Goal: Task Accomplishment & Management: Complete application form

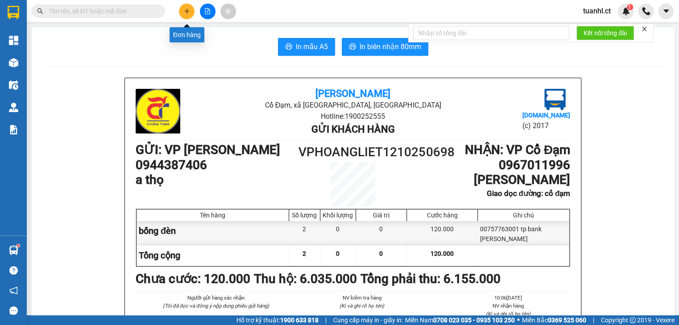
click at [190, 16] on button at bounding box center [187, 12] width 16 height 16
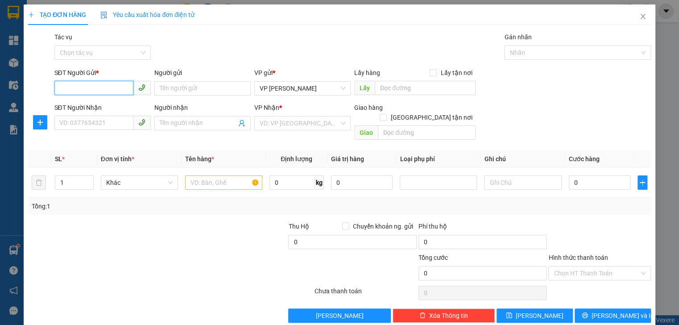
click at [71, 94] on input "SĐT Người Gửi *" at bounding box center [93, 88] width 79 height 14
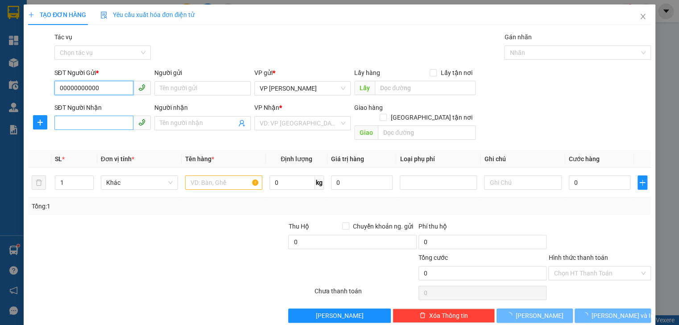
type input "00000000000"
click at [70, 128] on input "SĐT Người Nhận" at bounding box center [93, 123] width 79 height 14
type input "0919203678"
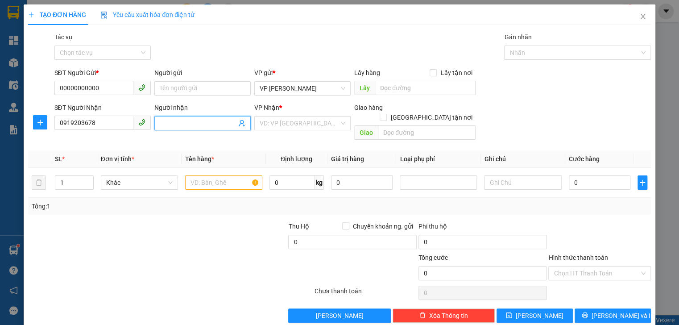
click at [182, 124] on input "Người nhận" at bounding box center [198, 123] width 77 height 10
type input "a sáng"
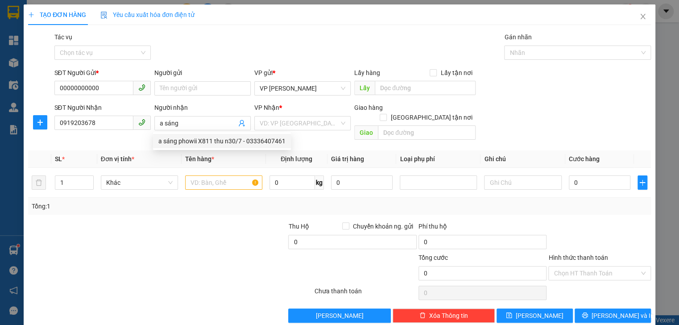
click at [223, 207] on div "Transit Pickup Surcharge Ids Transit Deliver Surcharge Ids Transit Deliver Surc…" at bounding box center [339, 177] width 622 height 290
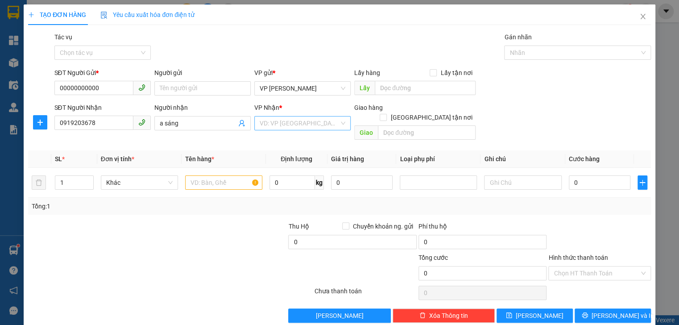
click at [307, 128] on input "search" at bounding box center [299, 122] width 79 height 13
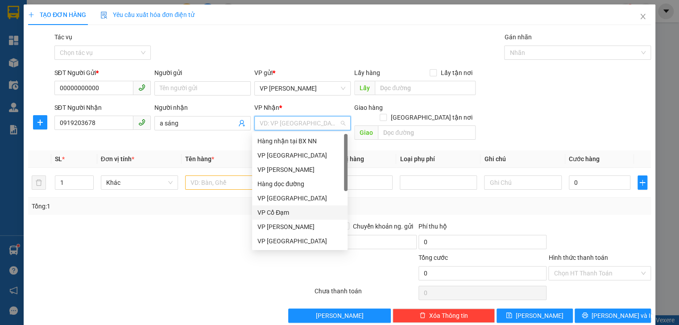
click at [282, 214] on div "VP Cổ Đạm" at bounding box center [299, 212] width 85 height 10
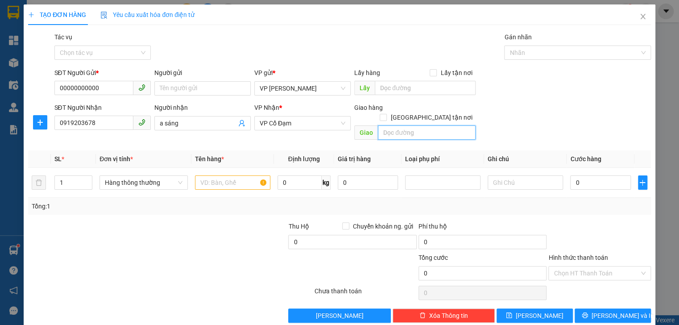
click at [389, 125] on input "text" at bounding box center [427, 132] width 98 height 14
type input "tiên điền"
click at [206, 175] on input "text" at bounding box center [232, 182] width 75 height 14
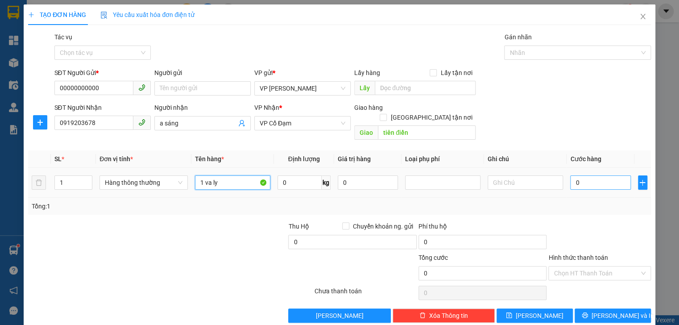
type input "1 va ly"
click at [577, 177] on input "0" at bounding box center [600, 182] width 60 height 14
type input "7"
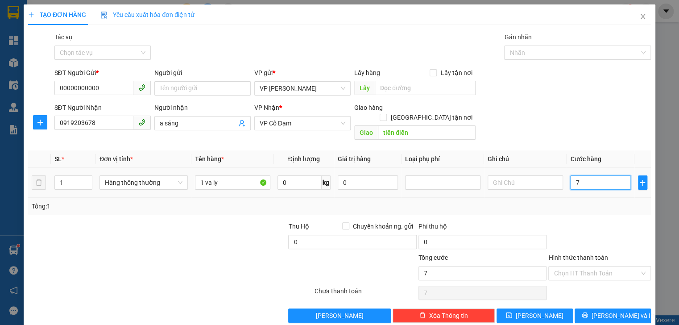
type input "70"
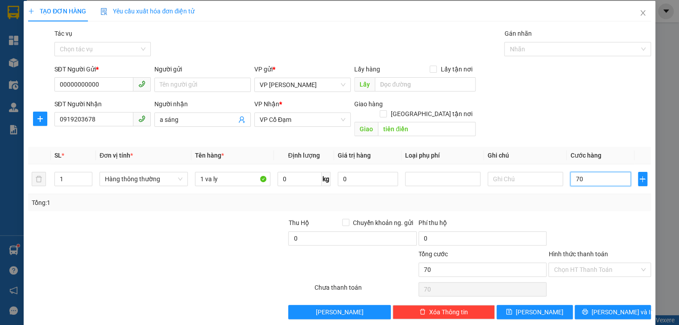
scroll to position [4, 0]
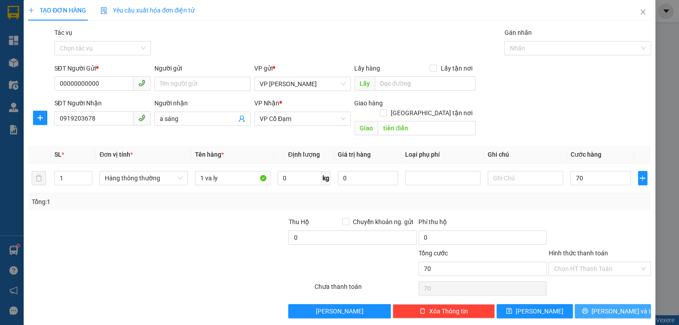
type input "70.000"
click at [615, 306] on span "[PERSON_NAME] và In" at bounding box center [622, 311] width 62 height 10
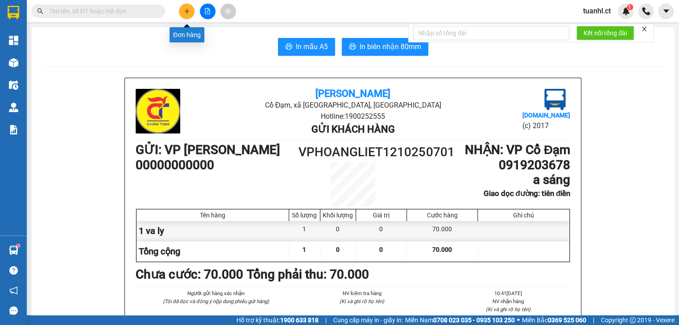
click at [184, 11] on icon "plus" at bounding box center [187, 11] width 6 height 6
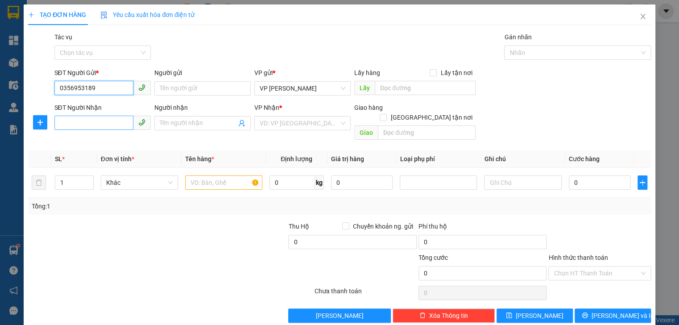
type input "0356953189"
click at [75, 124] on input "SĐT Người Nhận" at bounding box center [93, 123] width 79 height 14
type input "0968145987"
click at [187, 124] on input "Người nhận" at bounding box center [198, 123] width 77 height 10
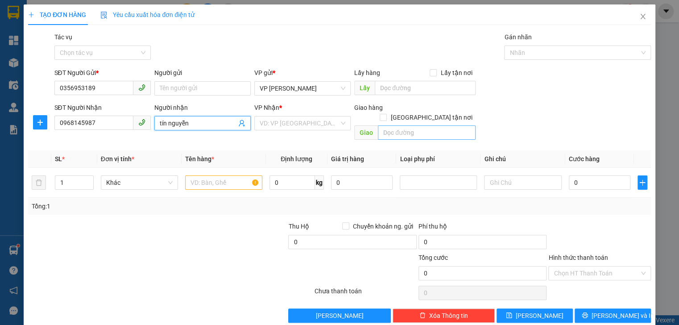
type input "tín nguyễn"
click at [430, 125] on input "text" at bounding box center [427, 132] width 98 height 14
click at [319, 124] on input "search" at bounding box center [299, 122] width 79 height 13
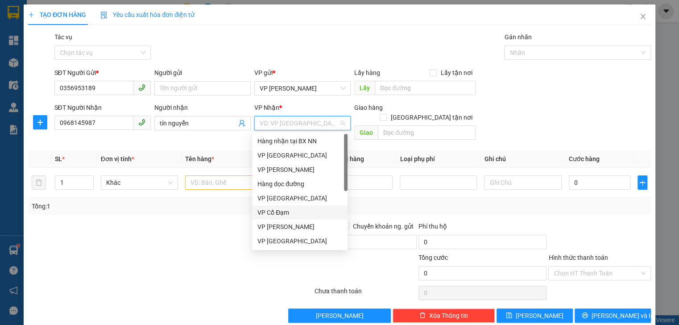
click at [278, 215] on div "VP Cổ Đạm" at bounding box center [299, 212] width 85 height 10
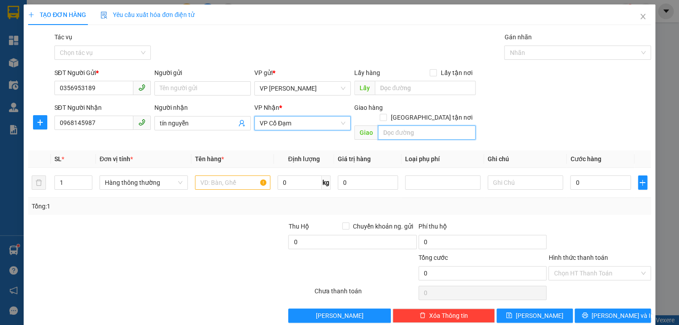
click at [407, 125] on input "text" at bounding box center [427, 132] width 98 height 14
type input "cổ đạm"
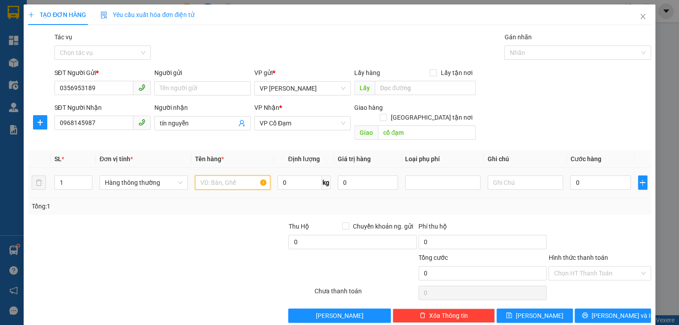
click at [235, 177] on input "text" at bounding box center [232, 182] width 75 height 14
type input "1 thùng giấy"
click at [576, 175] on input "0" at bounding box center [600, 182] width 60 height 14
type input "5"
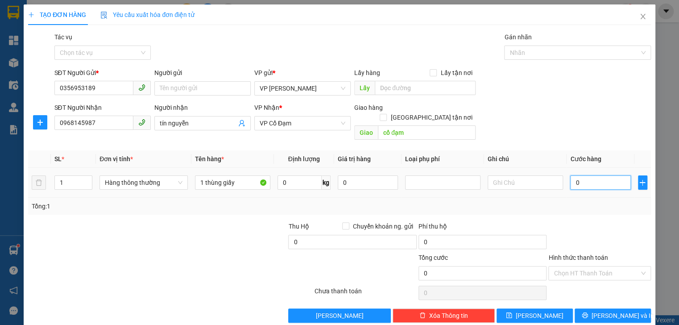
type input "5"
type input "50"
type input "50.000"
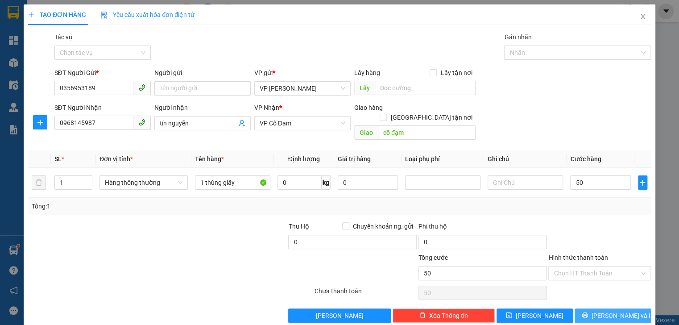
type input "50.000"
click at [606, 310] on span "[PERSON_NAME] và In" at bounding box center [622, 315] width 62 height 10
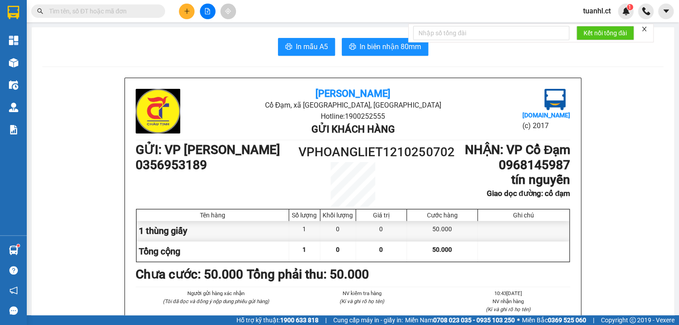
click at [189, 12] on icon "plus" at bounding box center [187, 11] width 6 height 6
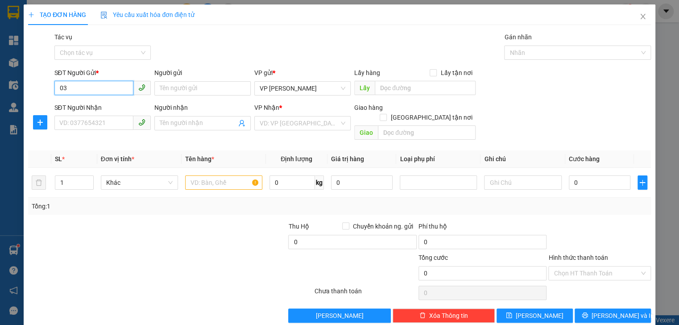
type input "0"
click at [60, 128] on input "SĐT Người Nhận" at bounding box center [93, 123] width 79 height 14
type input "0398514225"
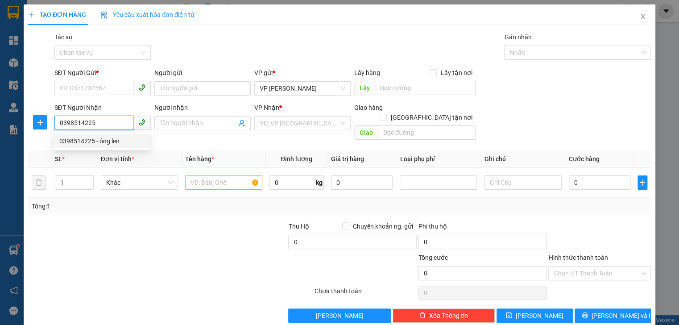
click at [121, 140] on div "0398514225 - ông len" at bounding box center [101, 141] width 85 height 10
type input "ông [PERSON_NAME]"
type input "xuân song"
type input "40.000"
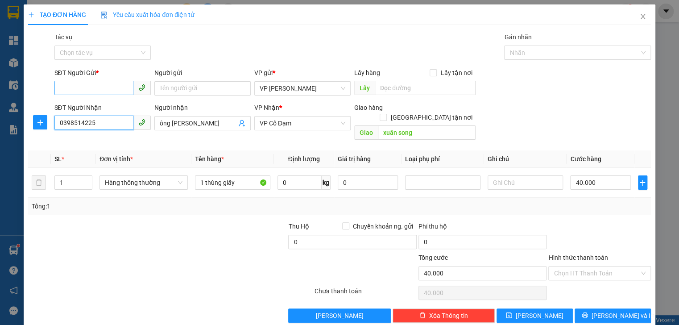
type input "0398514225"
click at [82, 91] on input "SĐT Người Gửi *" at bounding box center [93, 88] width 79 height 14
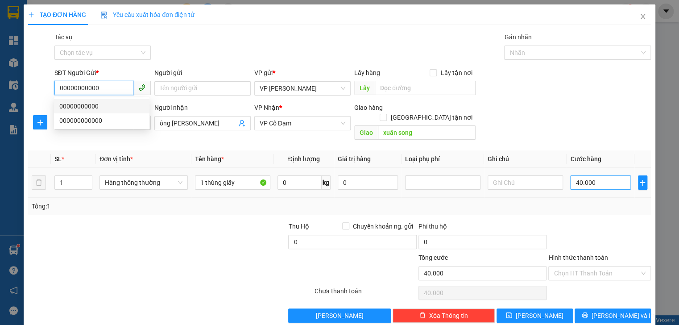
type input "00000000000"
click at [607, 175] on input "40.000" at bounding box center [600, 182] width 60 height 14
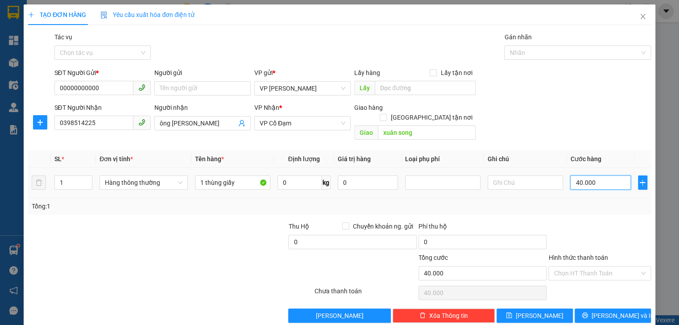
type input "0"
click at [571, 175] on input "0" at bounding box center [600, 182] width 60 height 14
type input "60"
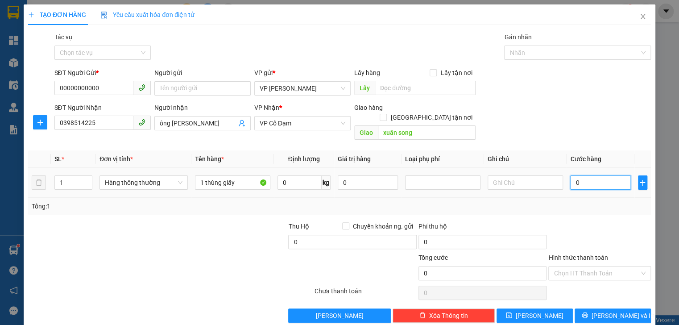
type input "60"
type input "60.000"
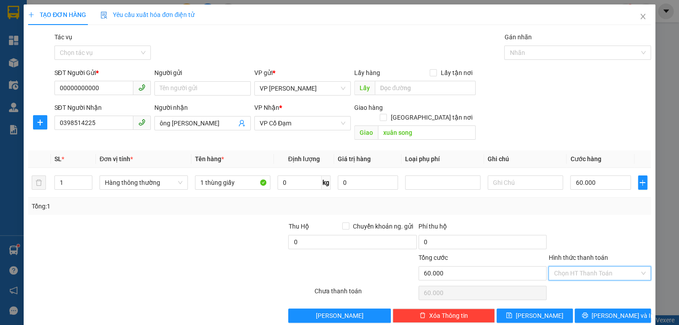
click at [578, 267] on input "Hình thức thanh toán" at bounding box center [595, 272] width 85 height 13
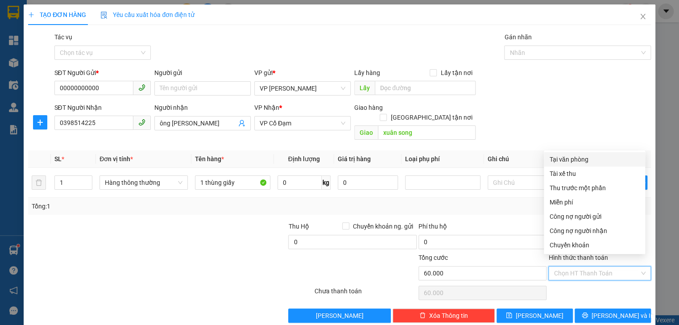
click at [564, 158] on div "Tại văn phòng" at bounding box center [594, 159] width 91 height 10
type input "0"
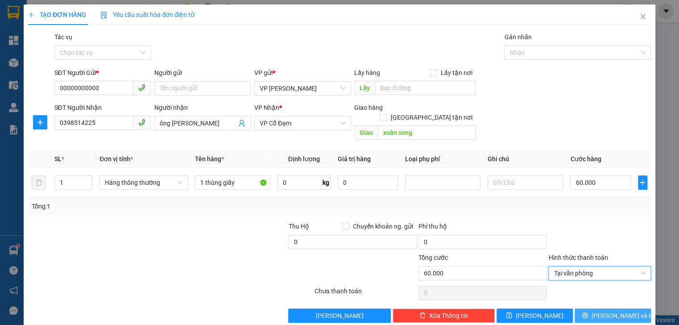
click at [598, 308] on button "[PERSON_NAME] và In" at bounding box center [612, 315] width 76 height 14
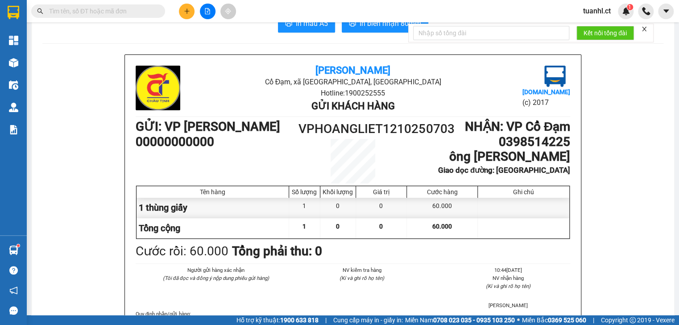
scroll to position [36, 0]
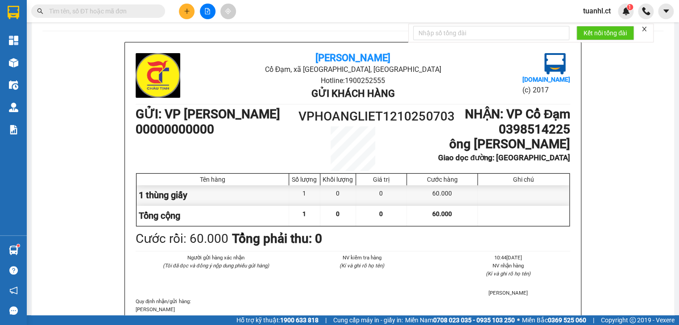
click at [352, 285] on div "Người gửi hàng xác nhận (Tôi đã đọc và đồng ý nộp dung phiếu gửi hàng) NV kiểm …" at bounding box center [353, 275] width 438 height 44
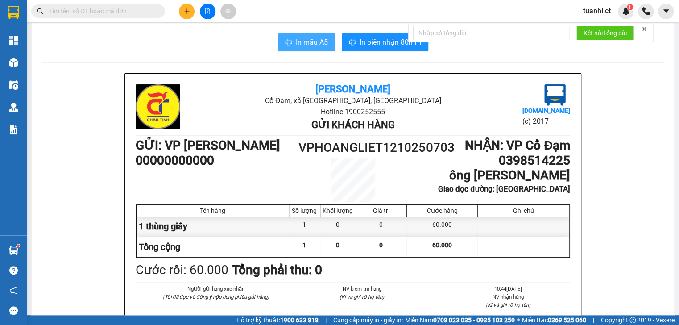
scroll to position [0, 0]
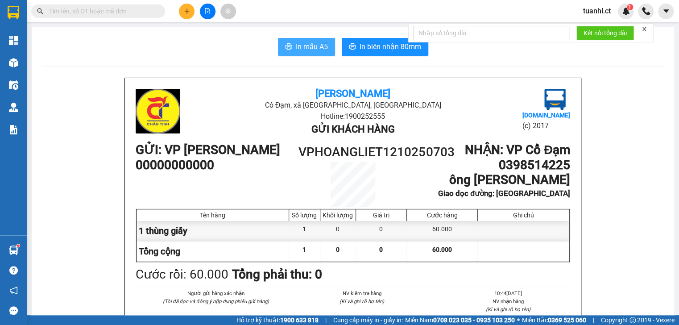
click at [296, 41] on span "In mẫu A5" at bounding box center [312, 46] width 32 height 11
click at [298, 46] on span "In mẫu A5" at bounding box center [312, 46] width 32 height 11
click at [311, 48] on span "In mẫu A5" at bounding box center [312, 46] width 32 height 11
